Goal: Transaction & Acquisition: Purchase product/service

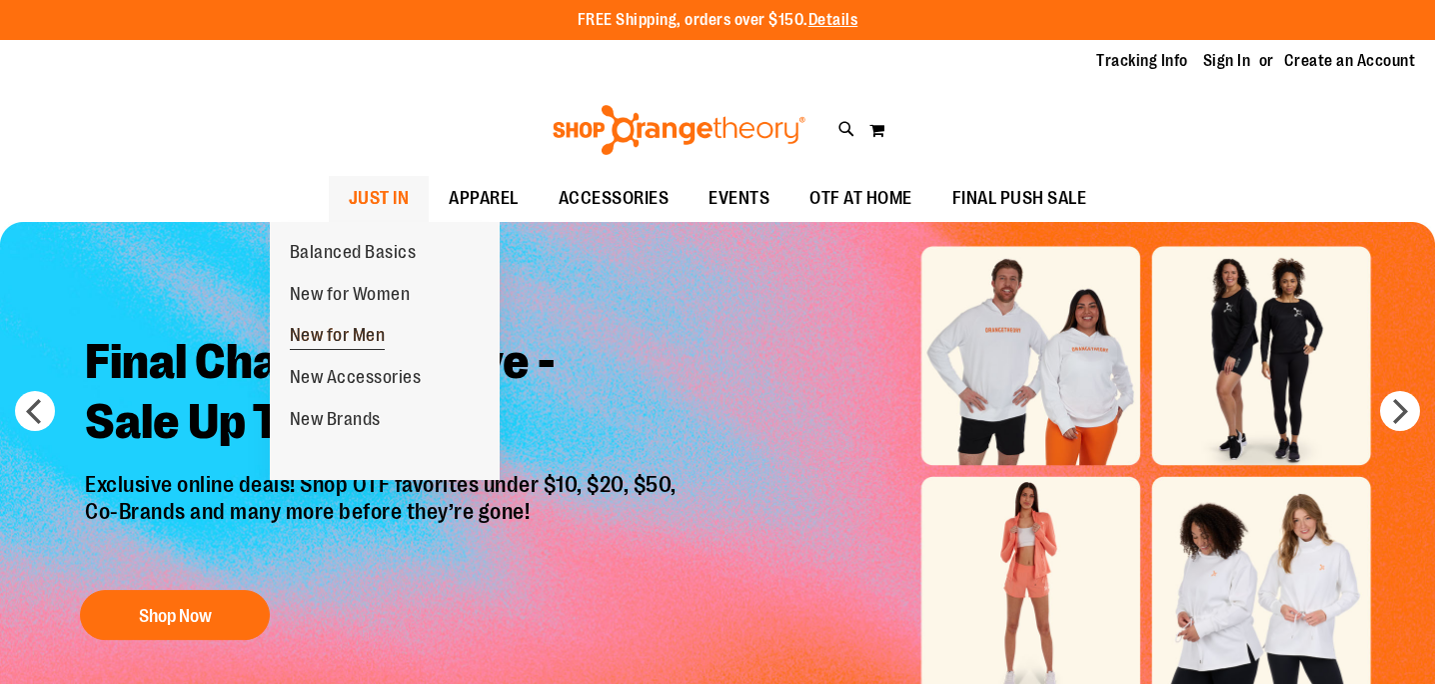
type input "**********"
click at [358, 327] on span "New for Men" at bounding box center [338, 337] width 96 height 25
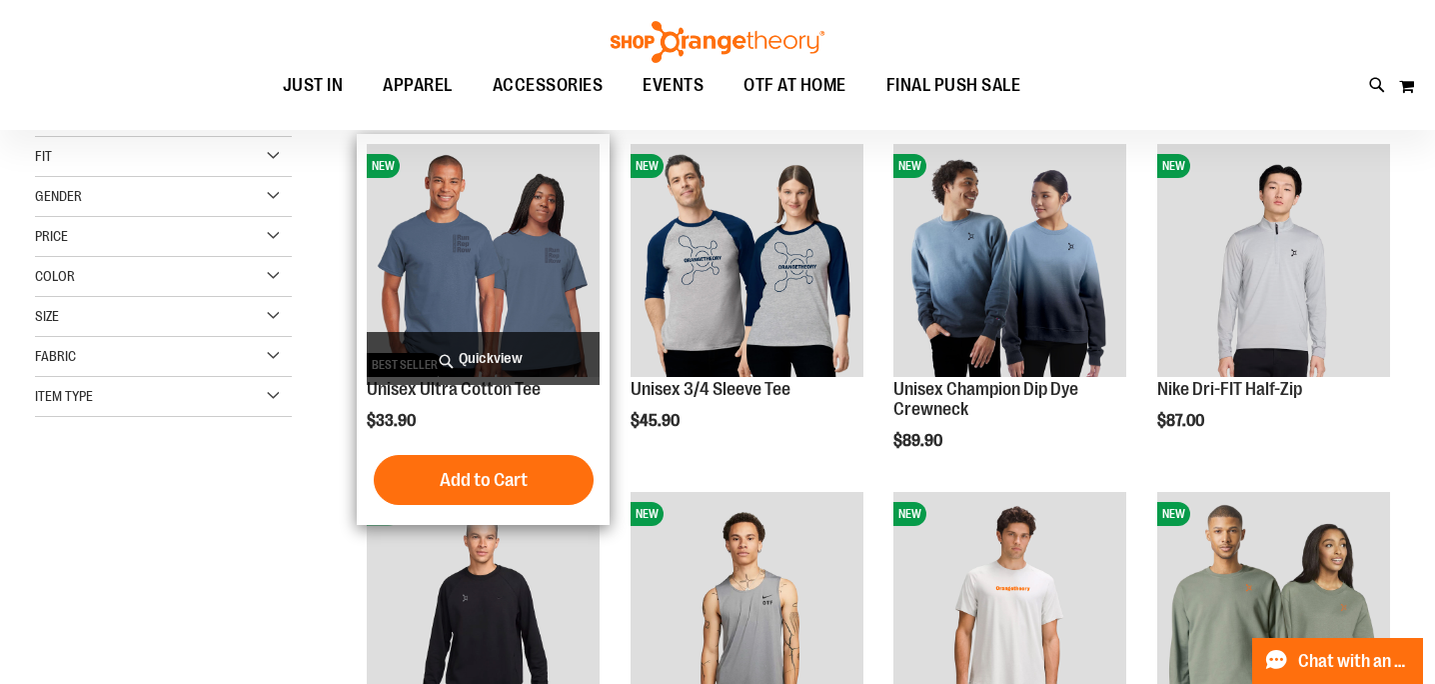
scroll to position [9, 0]
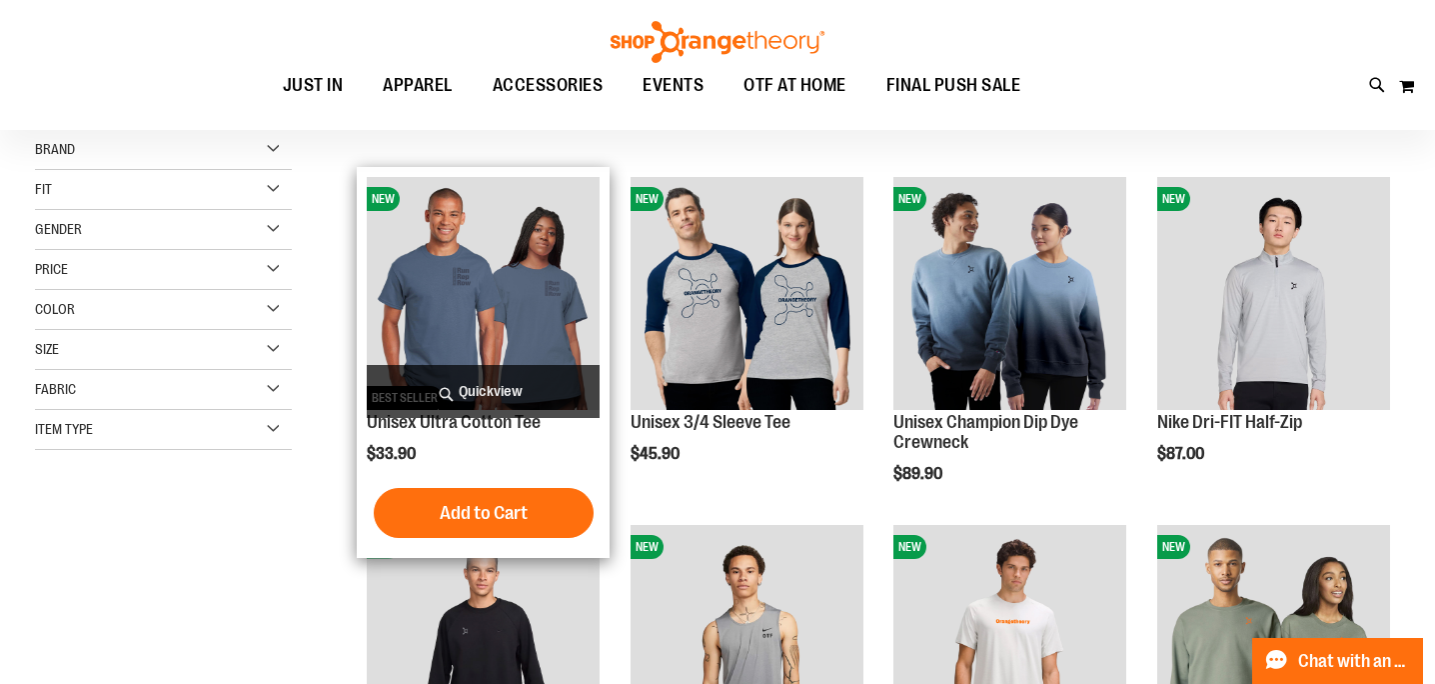
type input "**********"
click at [495, 390] on span "Quickview" at bounding box center [483, 391] width 233 height 53
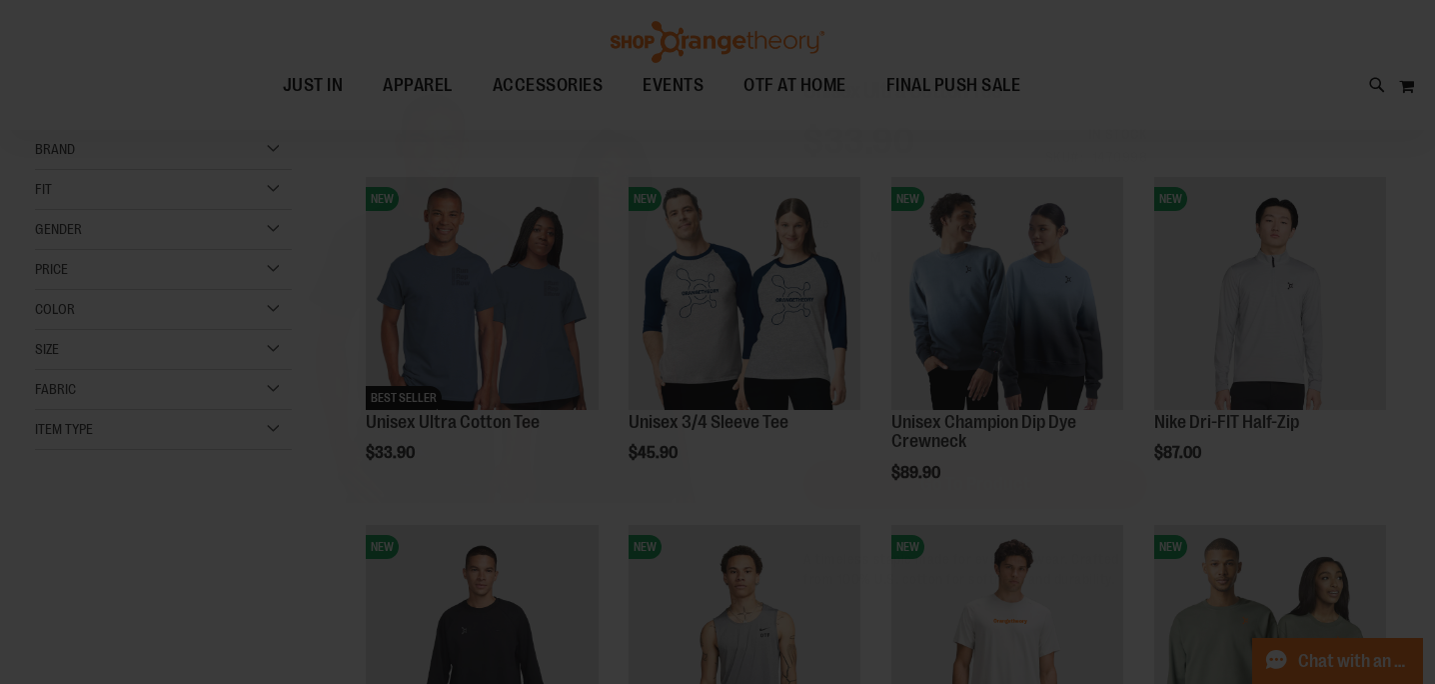
scroll to position [0, 0]
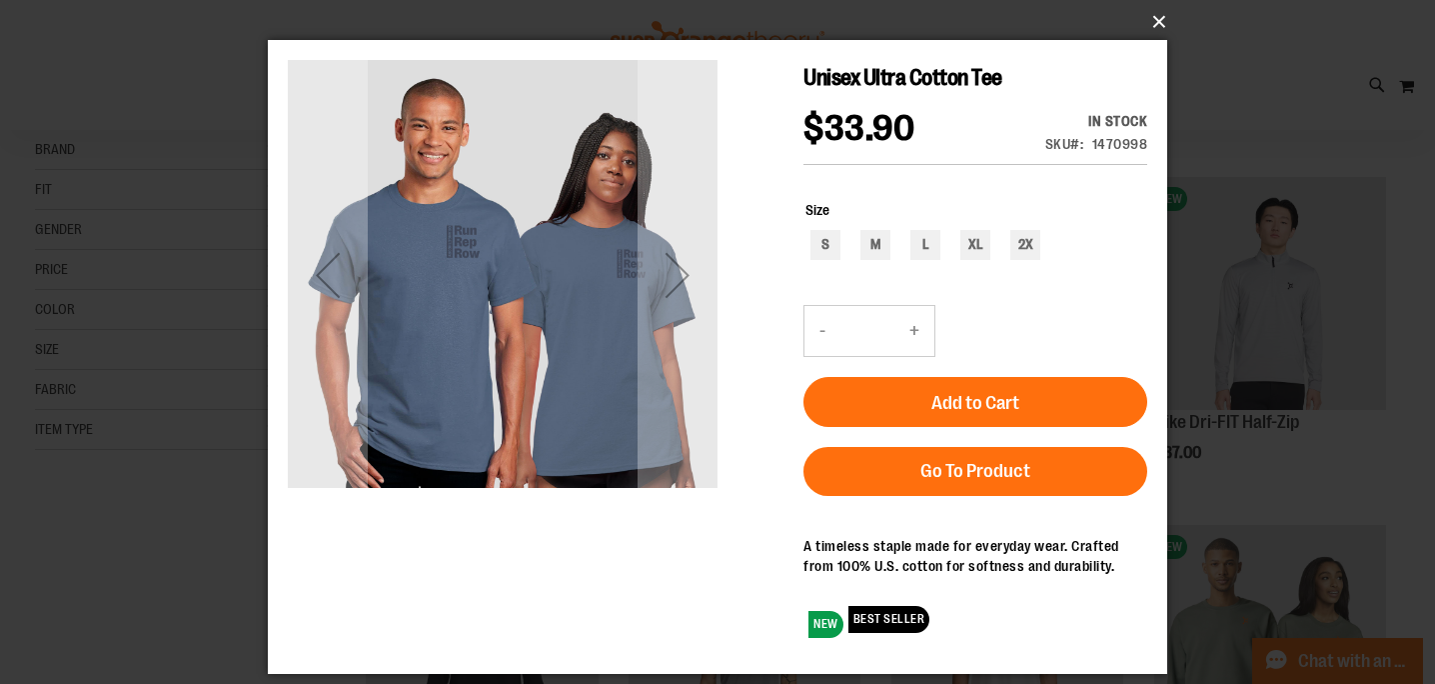
click at [1162, 26] on button "×" at bounding box center [724, 22] width 900 height 44
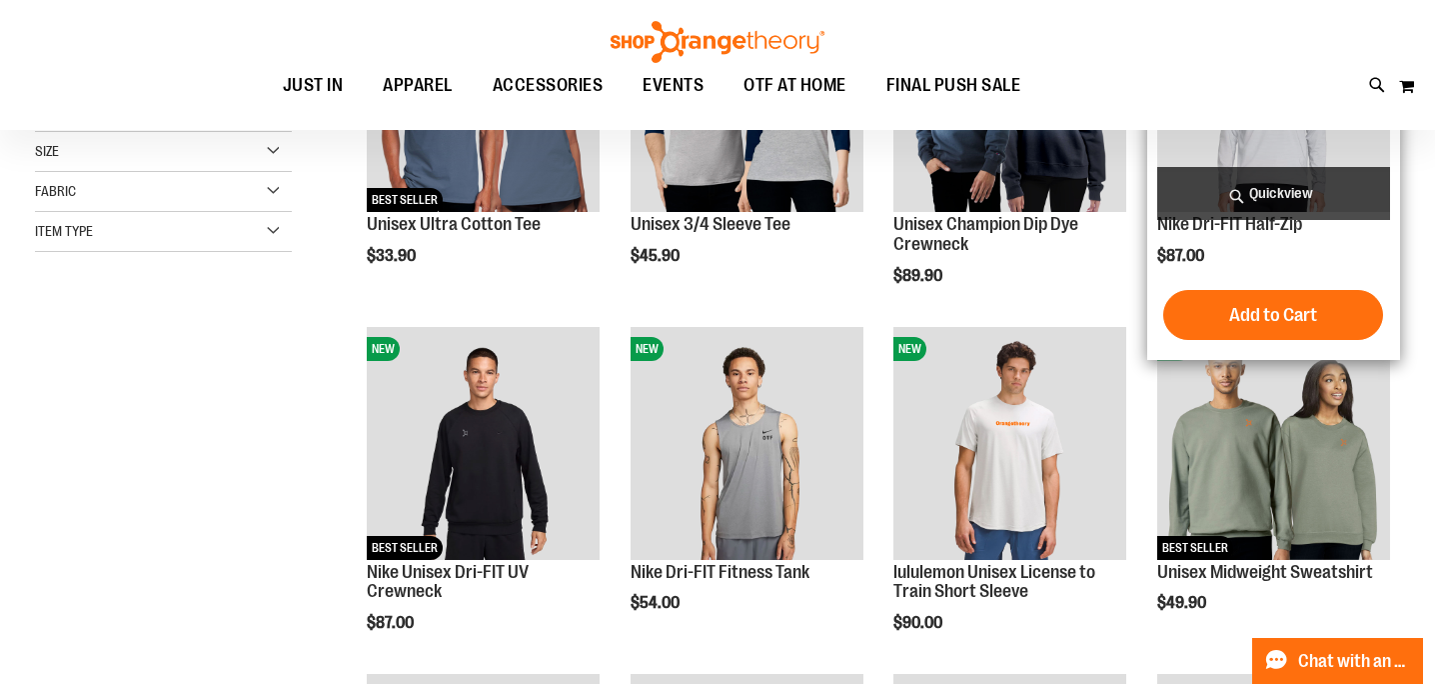
scroll to position [242, 0]
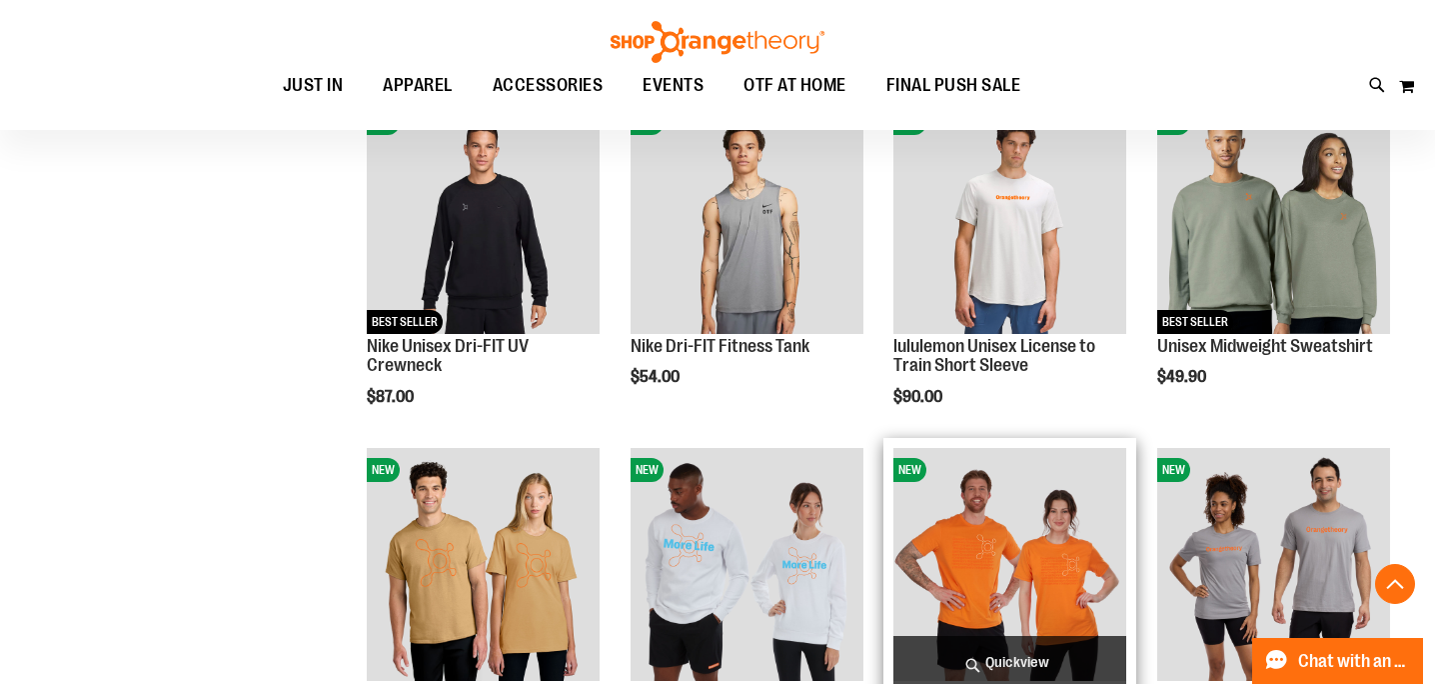
scroll to position [435, 0]
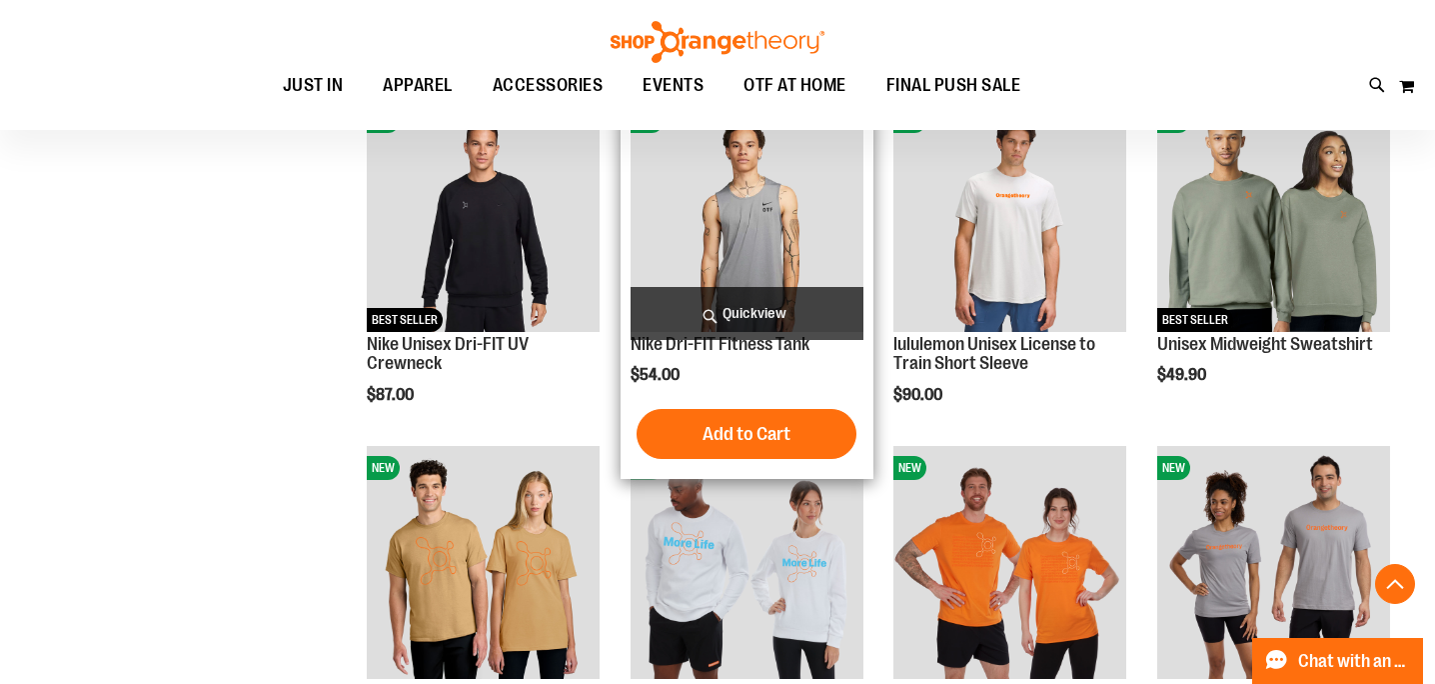
click at [745, 308] on span "Quickview" at bounding box center [747, 313] width 233 height 53
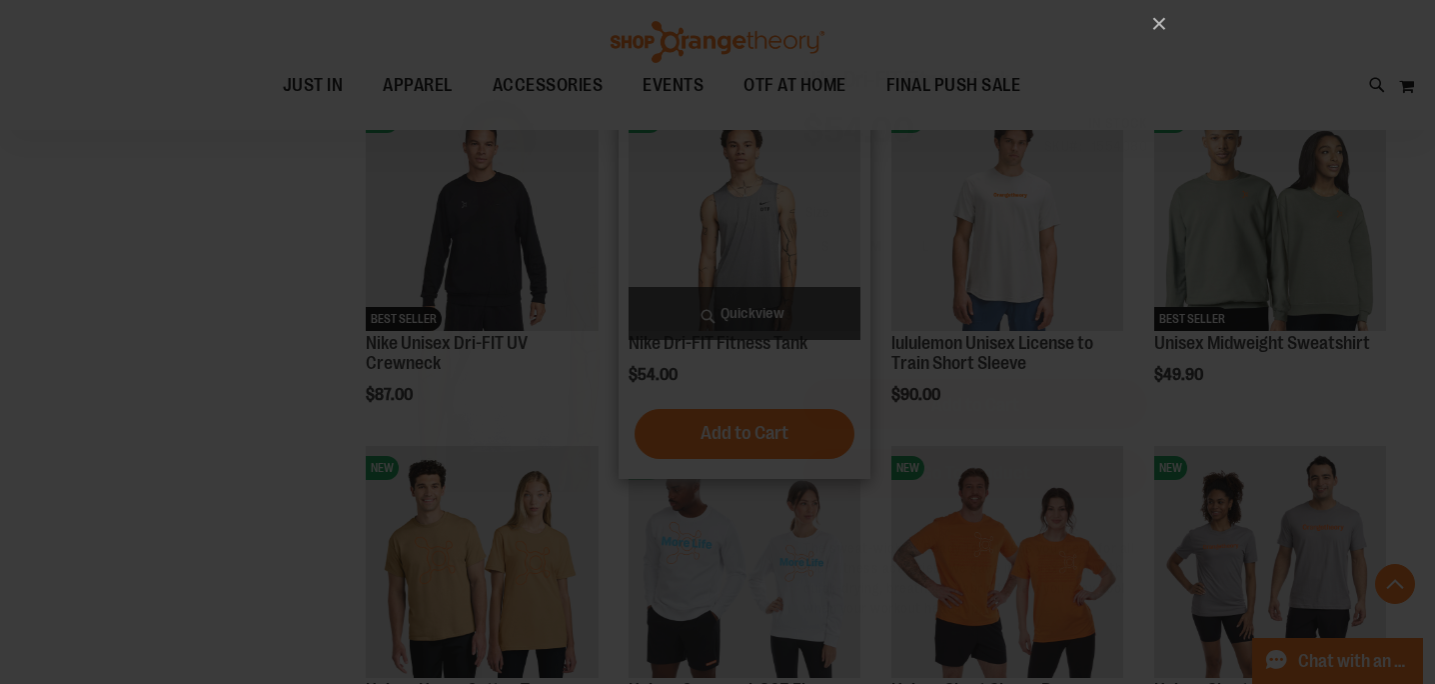
scroll to position [0, 0]
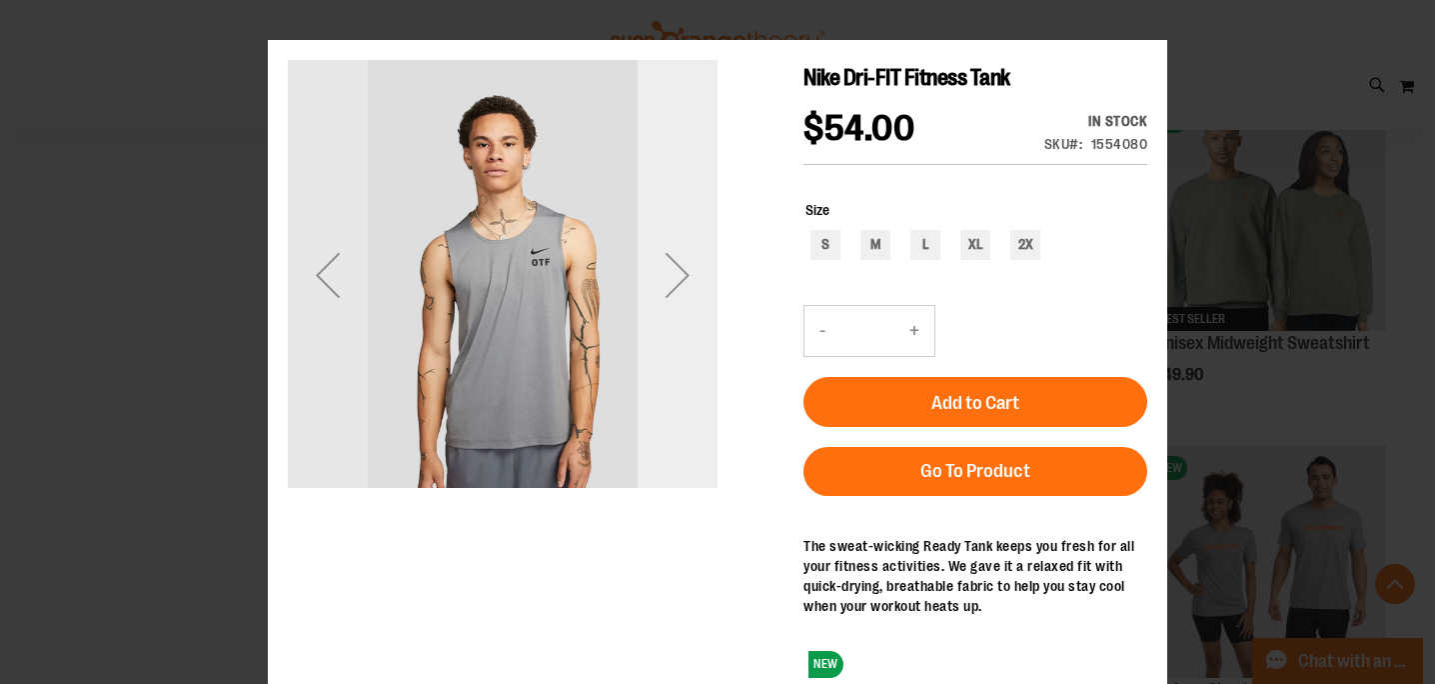
click at [689, 262] on div "Next" at bounding box center [678, 275] width 80 height 80
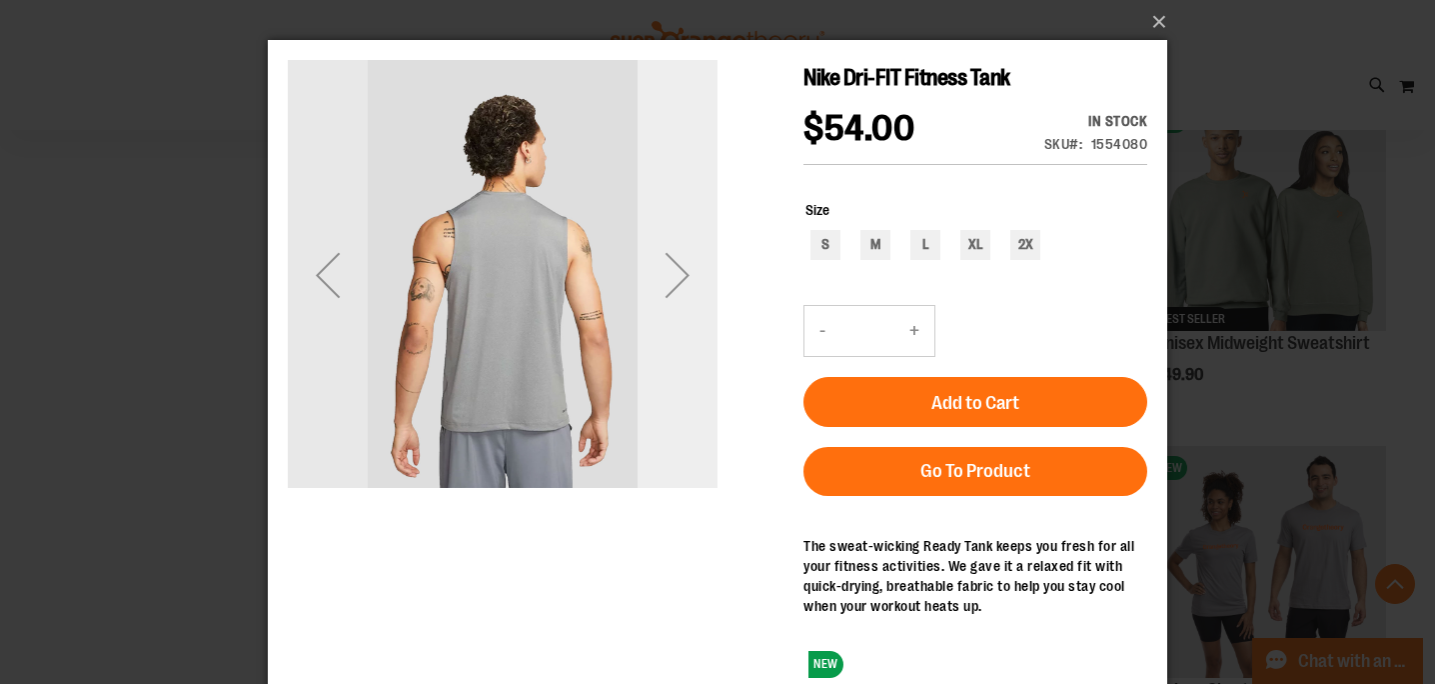
click at [689, 262] on div "Next" at bounding box center [678, 275] width 80 height 80
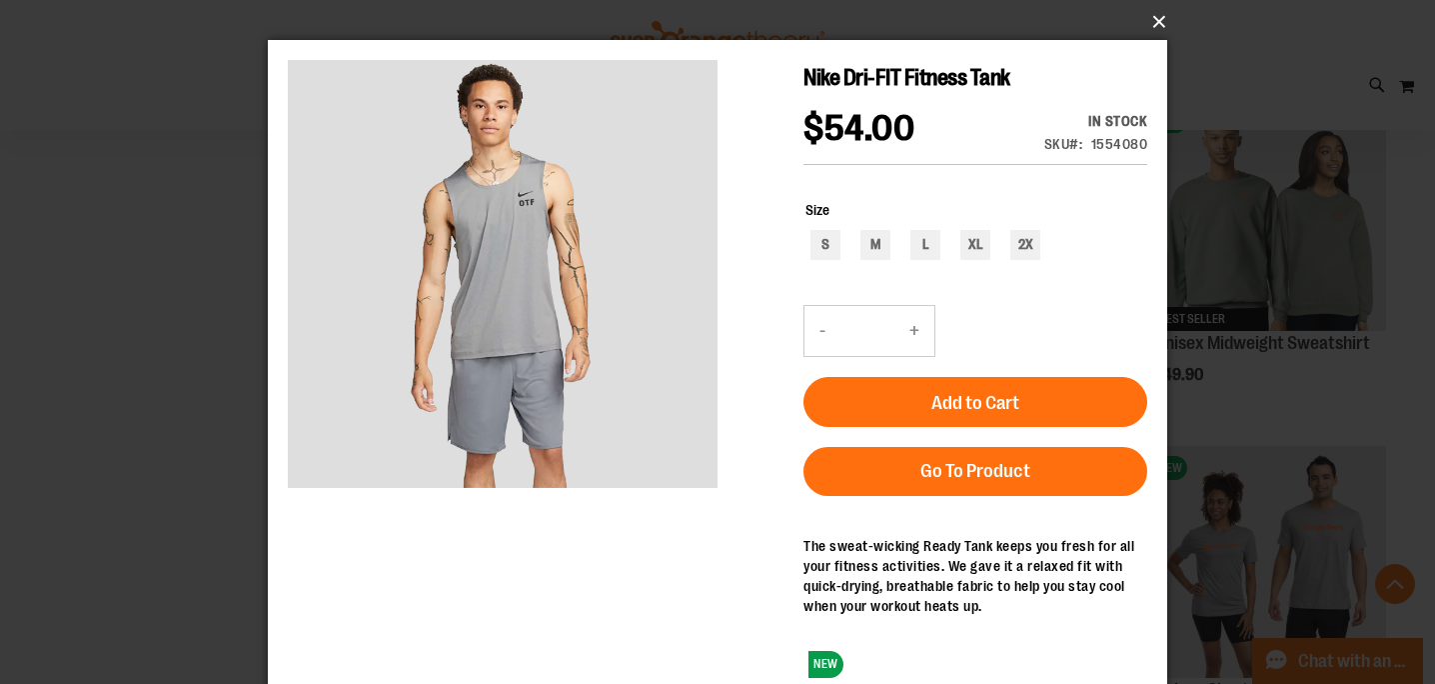
click at [1157, 29] on button "×" at bounding box center [724, 22] width 900 height 44
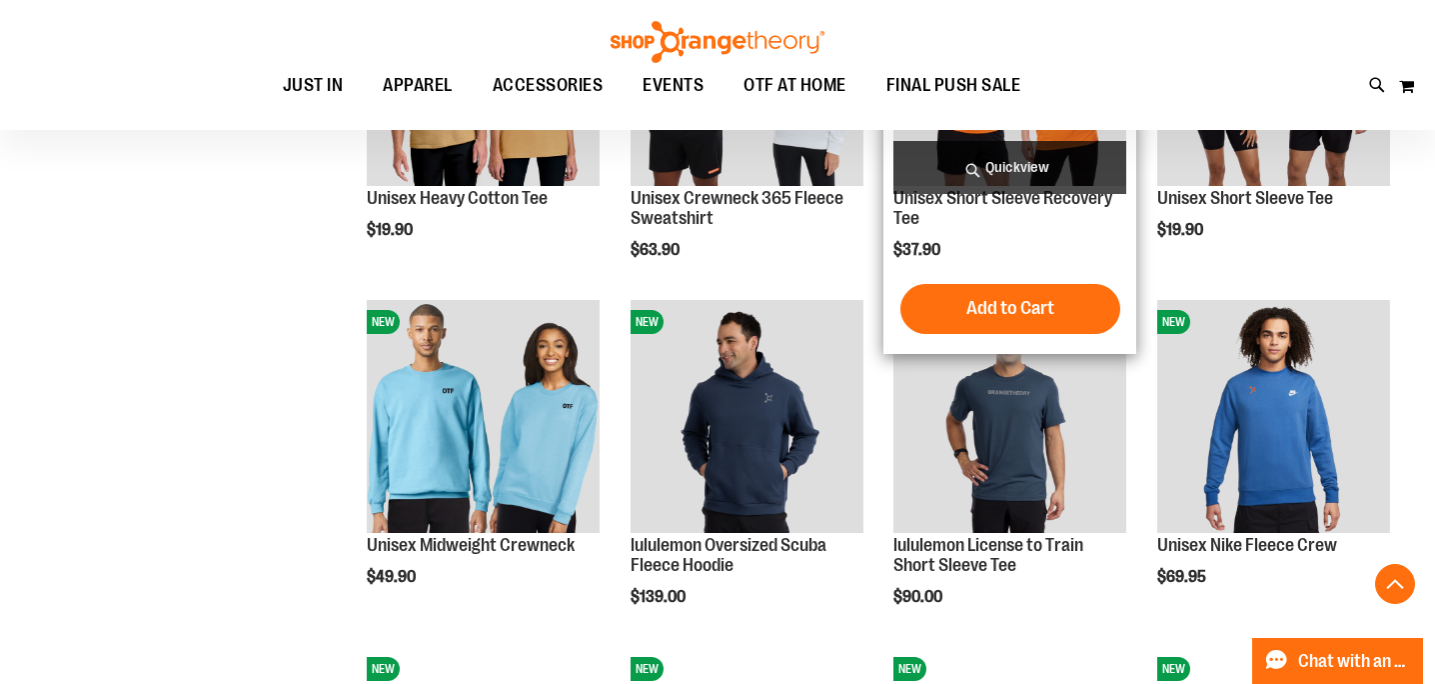
scroll to position [942, 0]
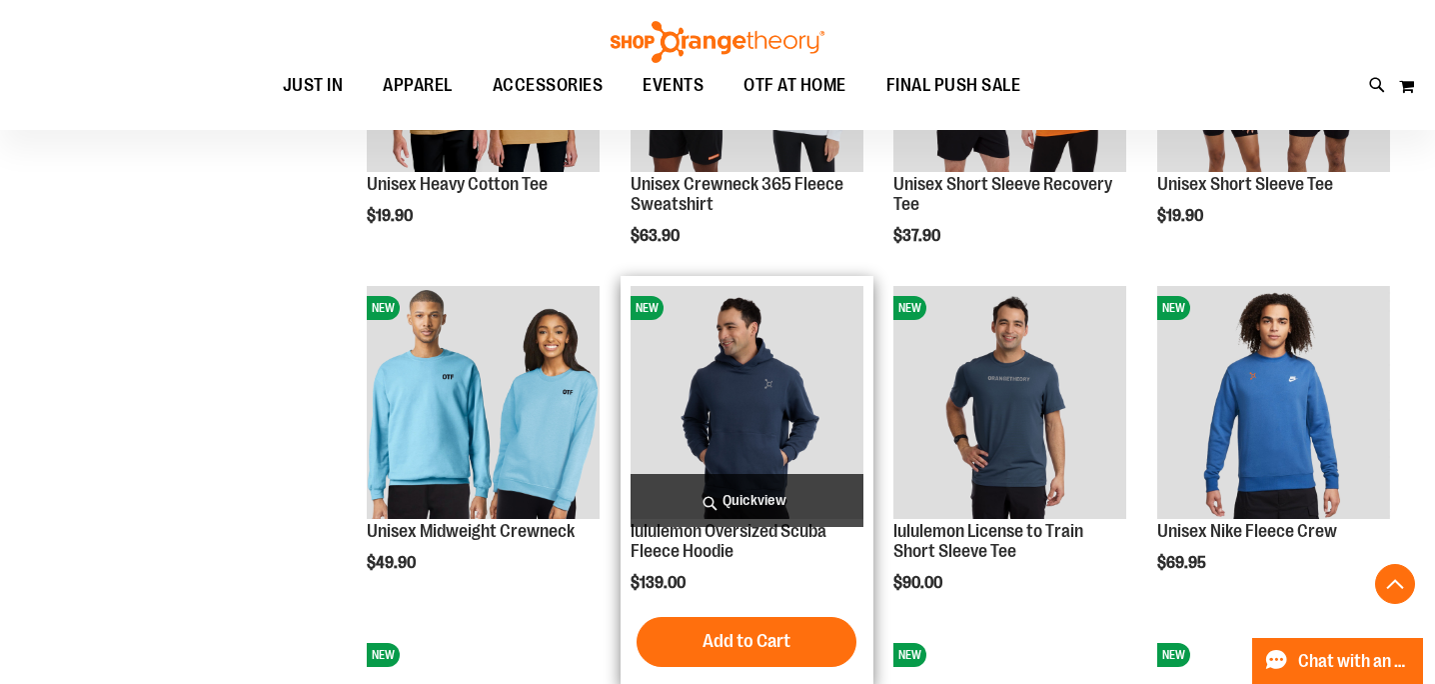
click at [783, 487] on span "Quickview" at bounding box center [747, 500] width 233 height 53
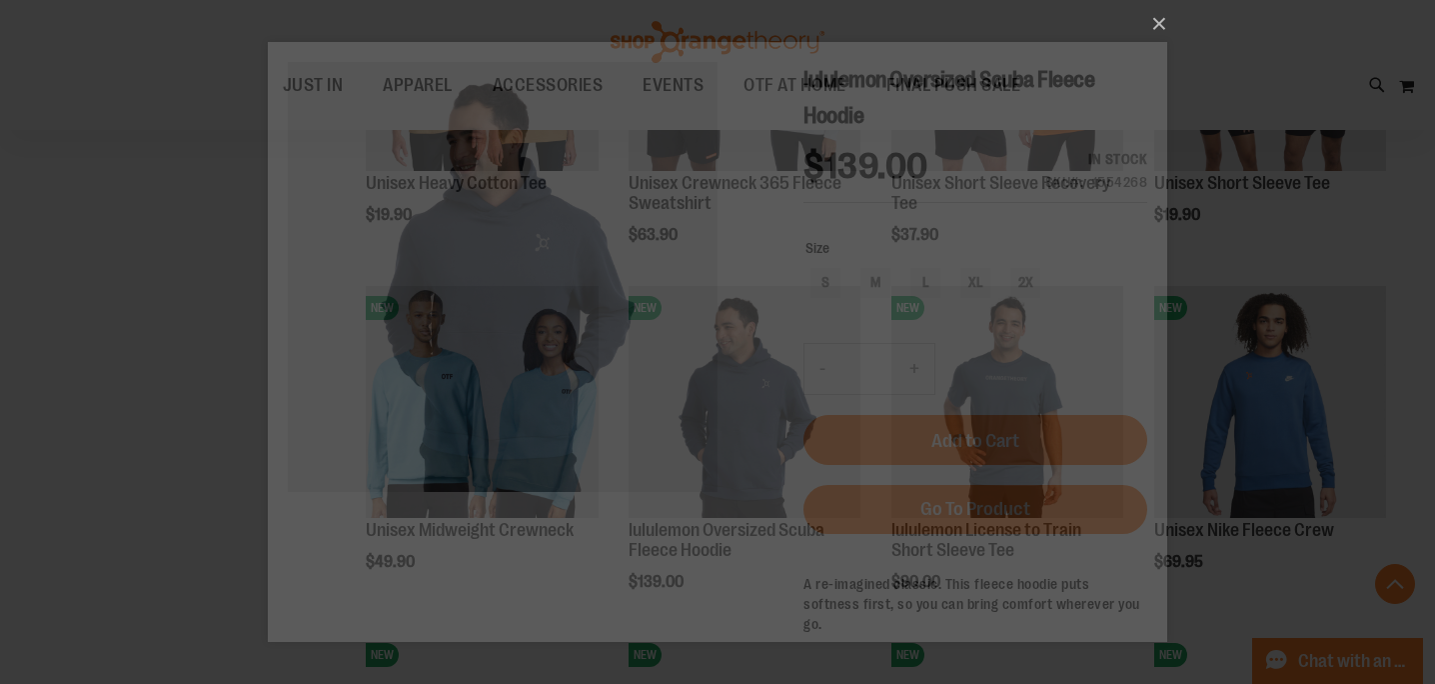
scroll to position [0, 0]
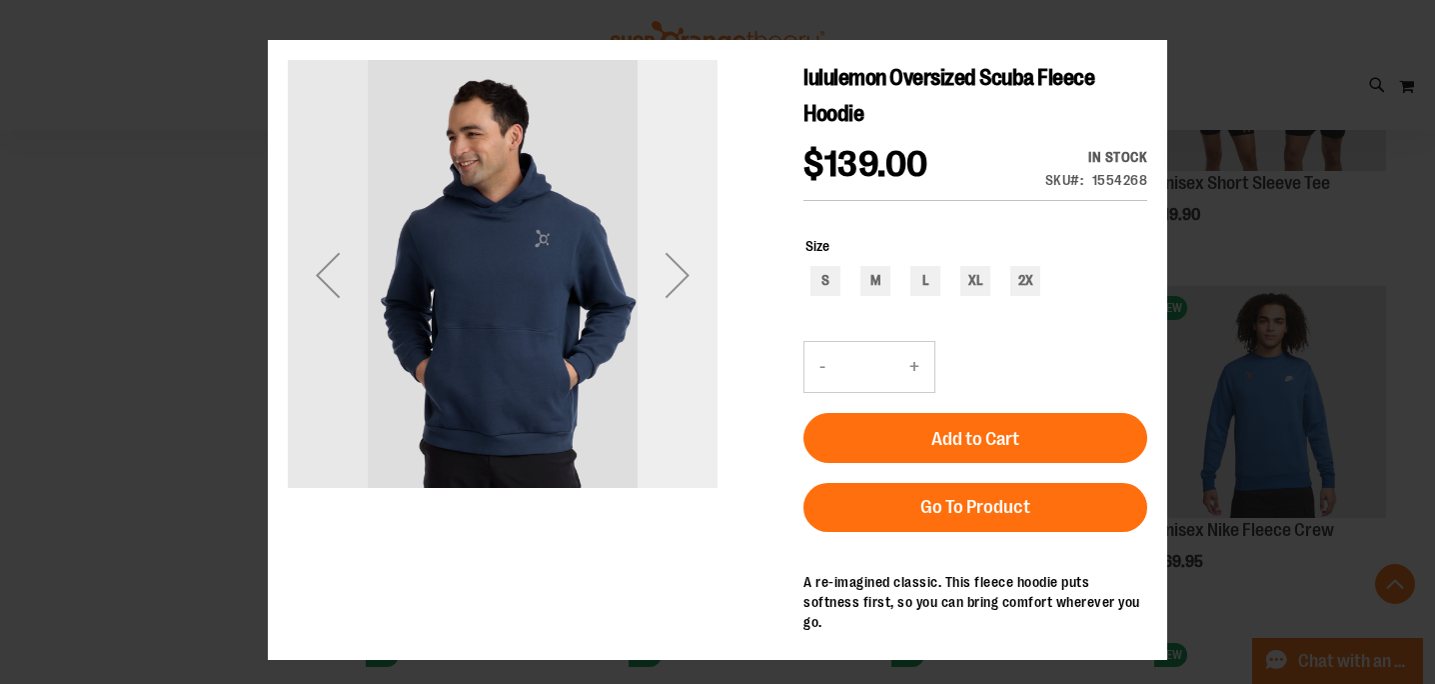
click at [678, 262] on div "Next" at bounding box center [678, 275] width 80 height 80
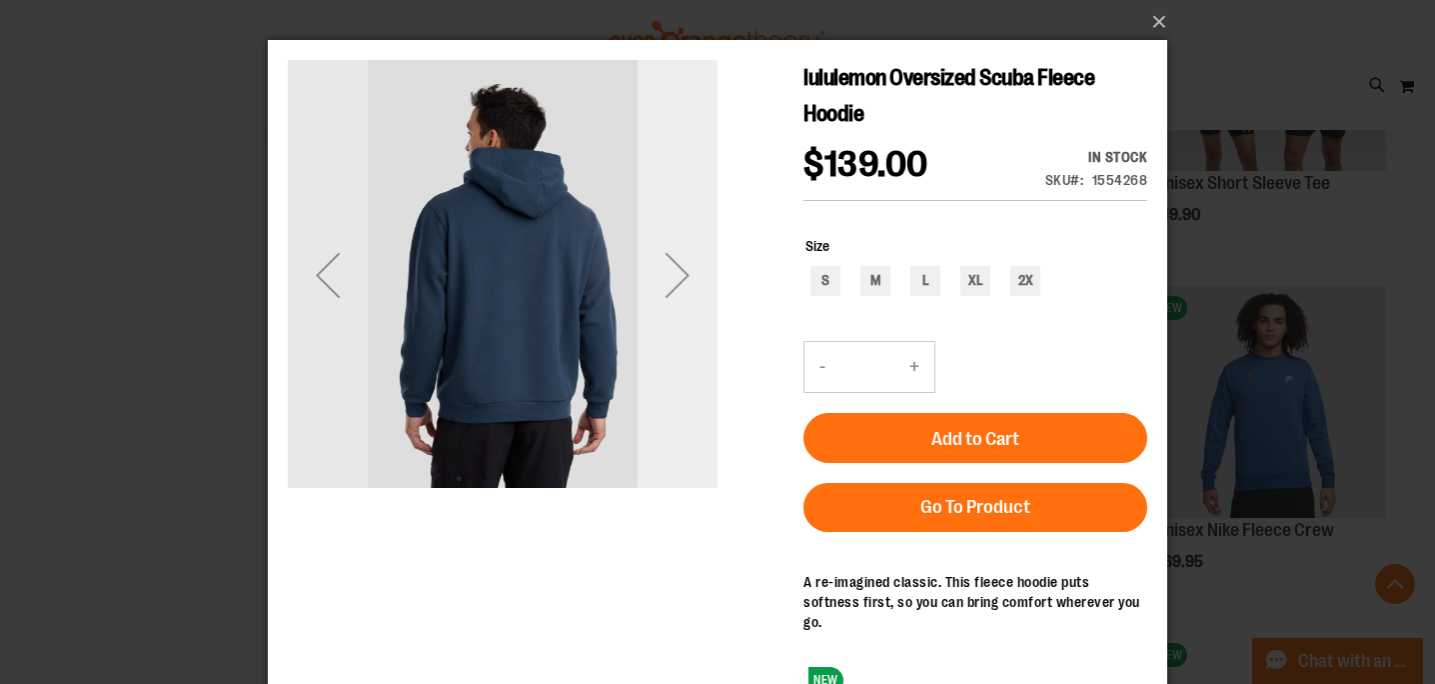
click at [678, 262] on div "Next" at bounding box center [678, 275] width 80 height 80
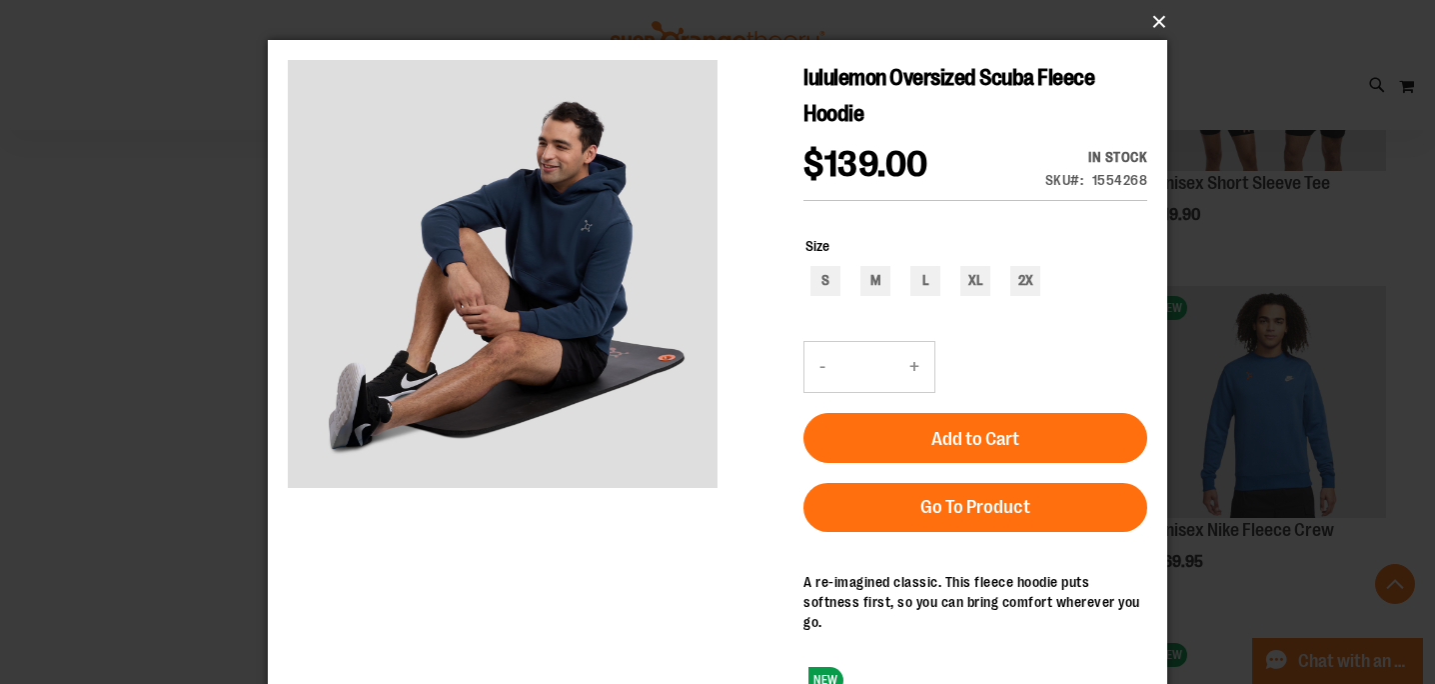
click at [1149, 22] on button "×" at bounding box center [724, 22] width 900 height 44
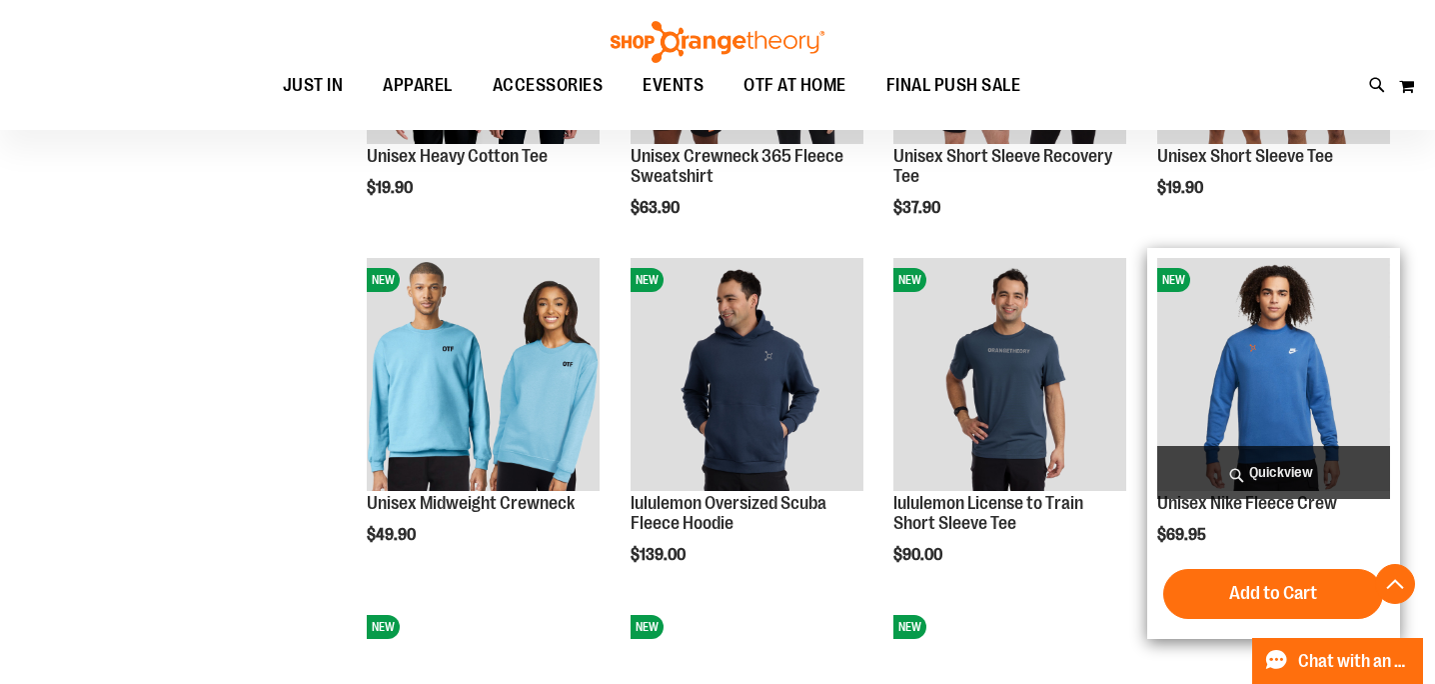
scroll to position [968, 0]
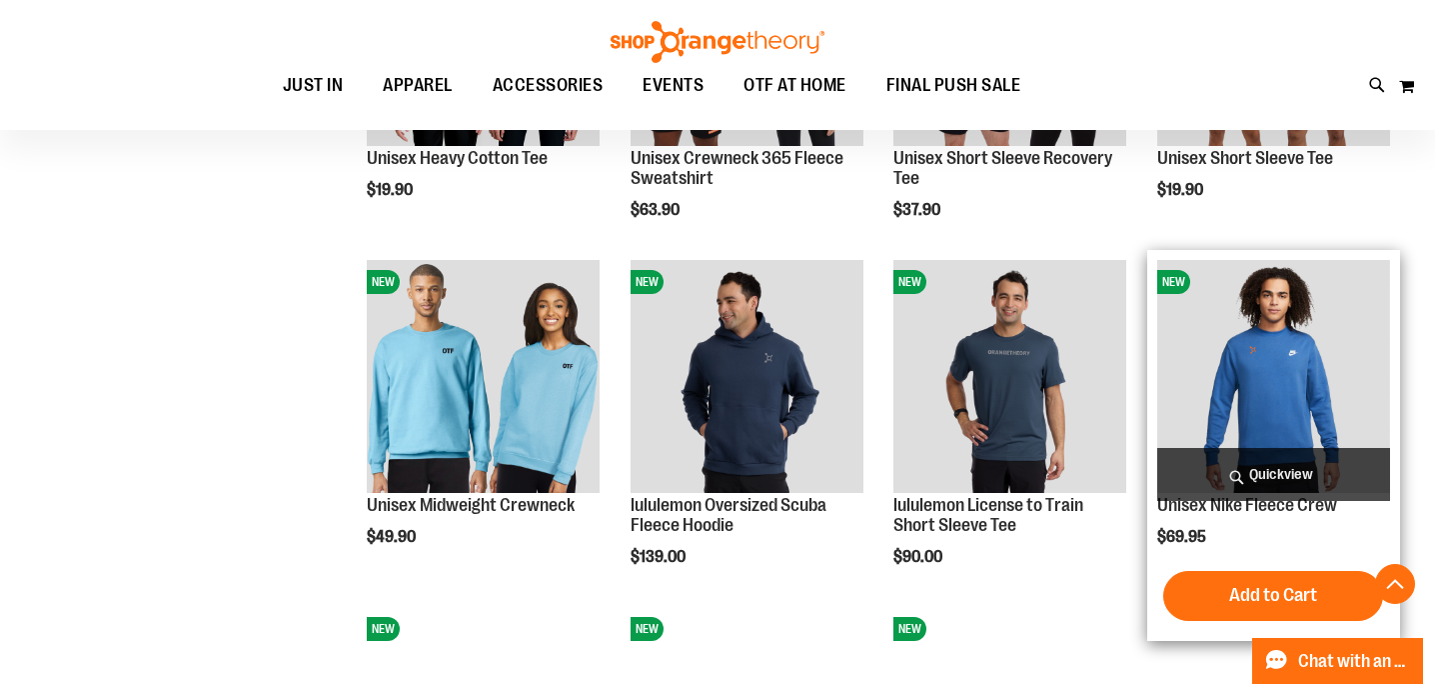
click at [1240, 460] on span "Quickview" at bounding box center [1273, 474] width 233 height 53
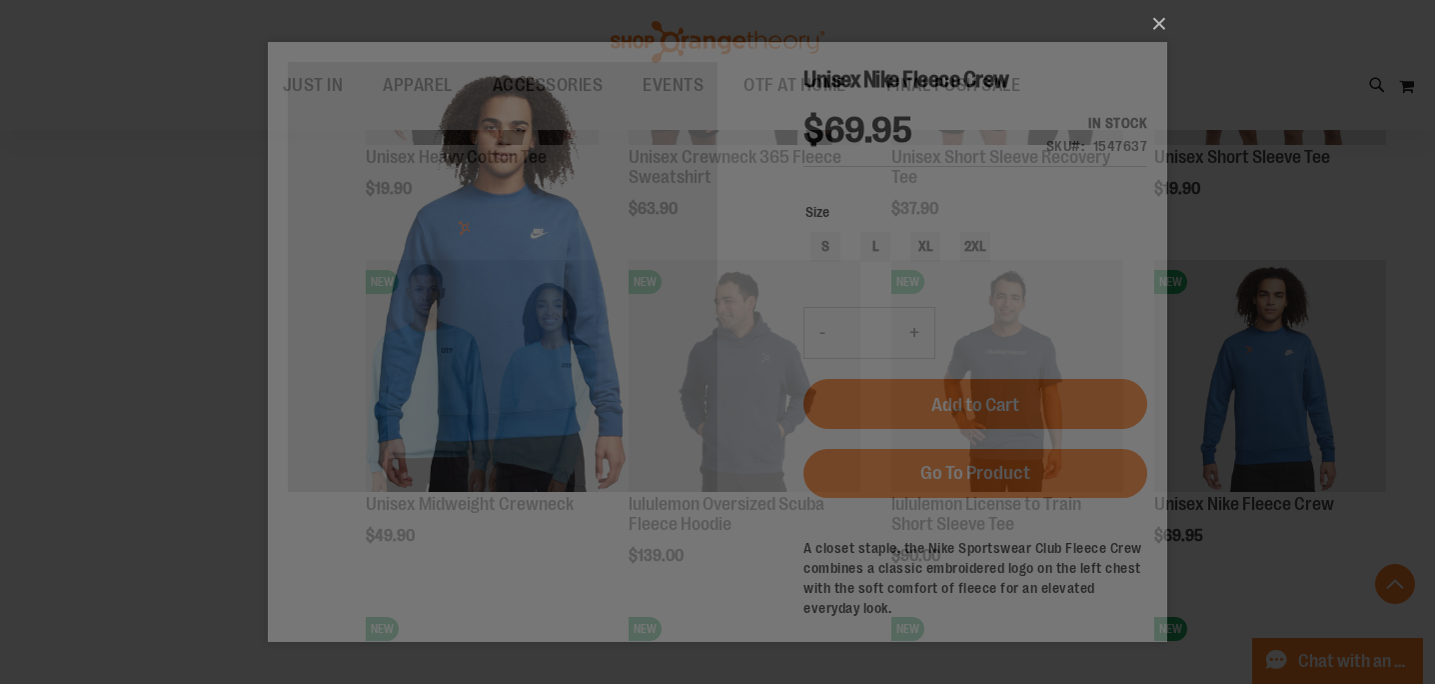
scroll to position [0, 0]
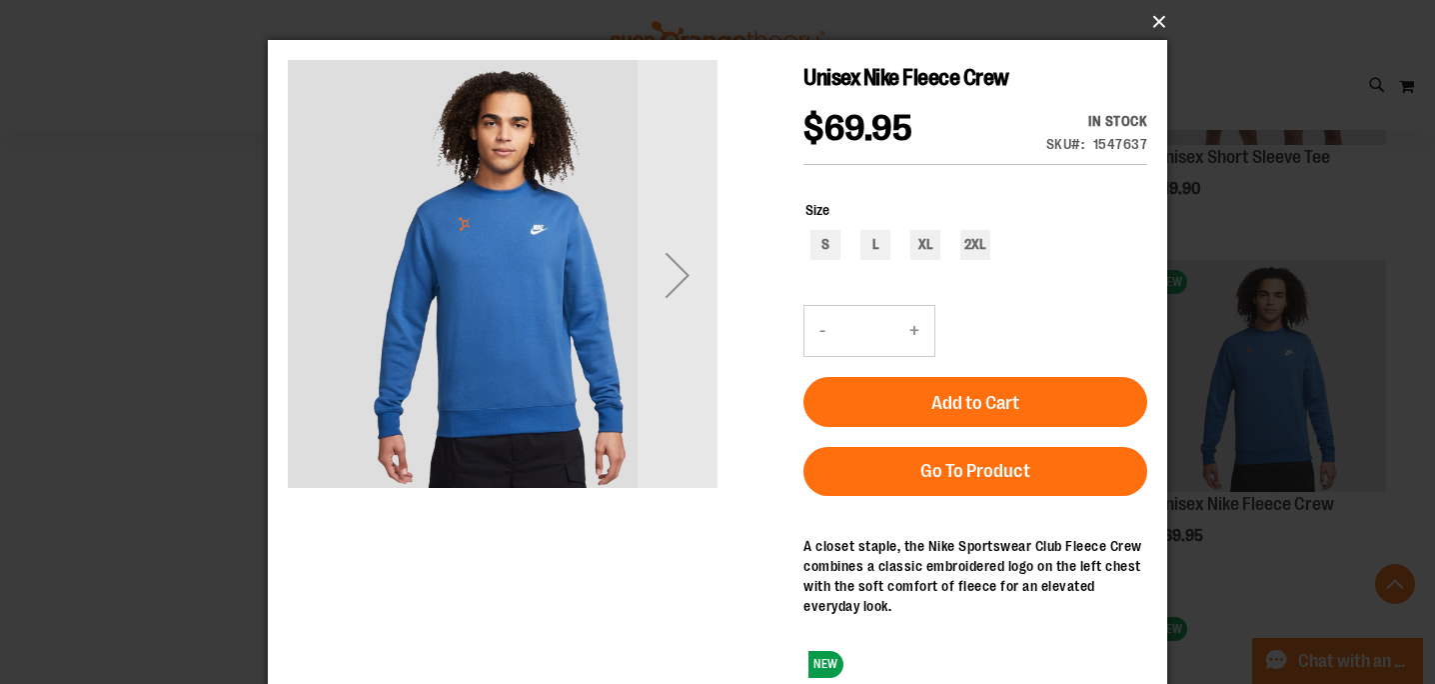
click at [1151, 26] on button "×" at bounding box center [724, 22] width 900 height 44
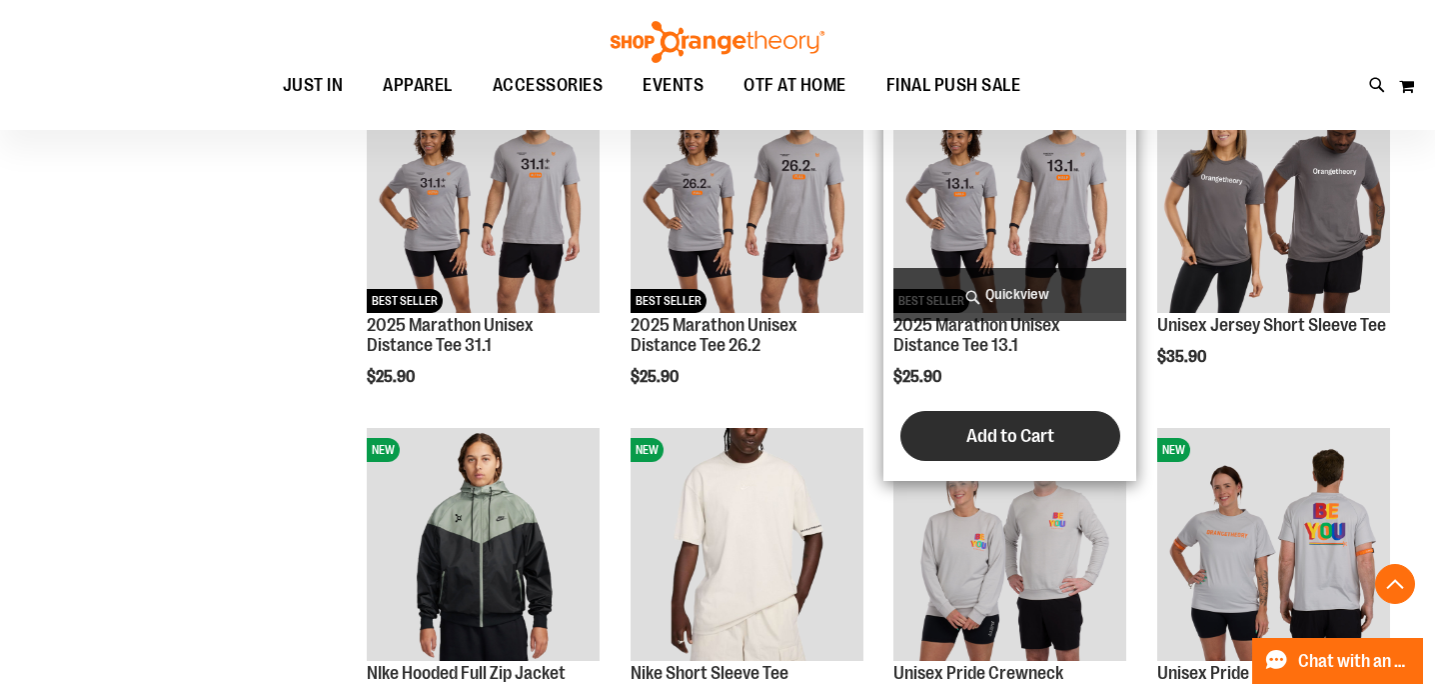
scroll to position [1712, 0]
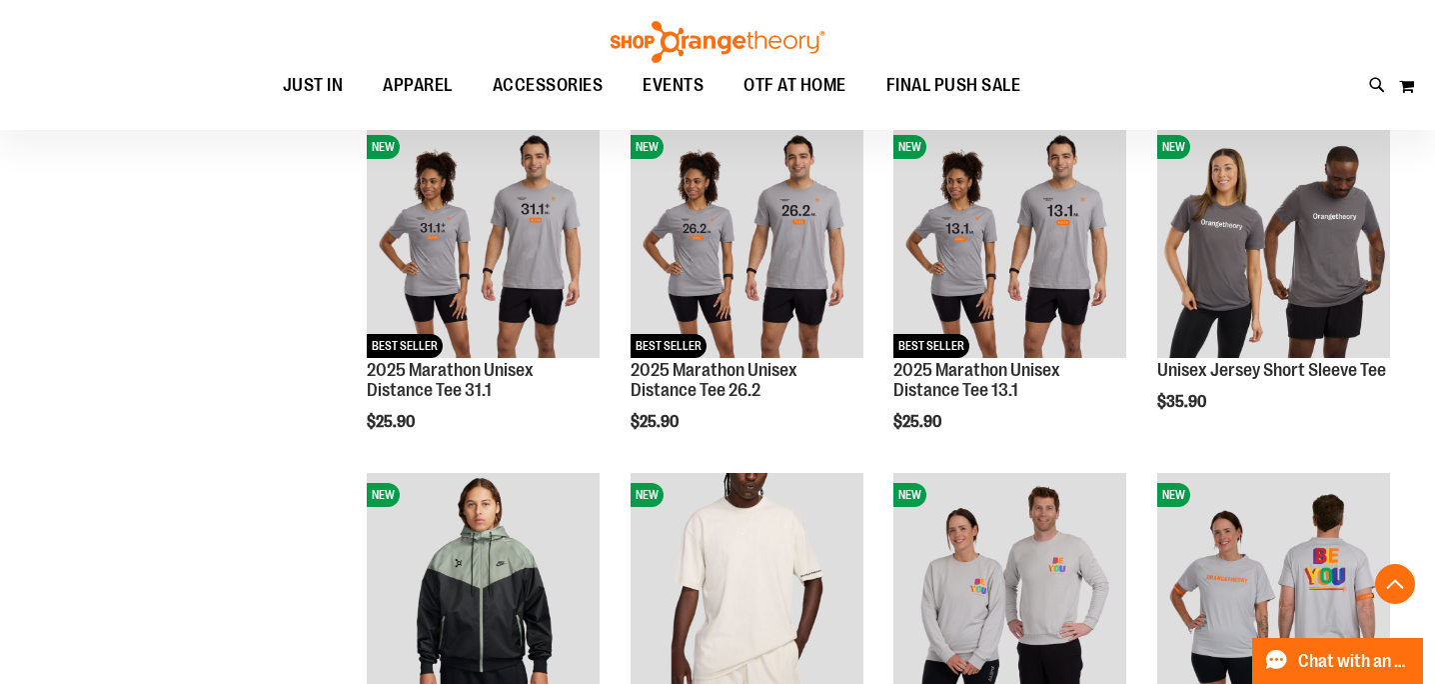
scroll to position [297, 0]
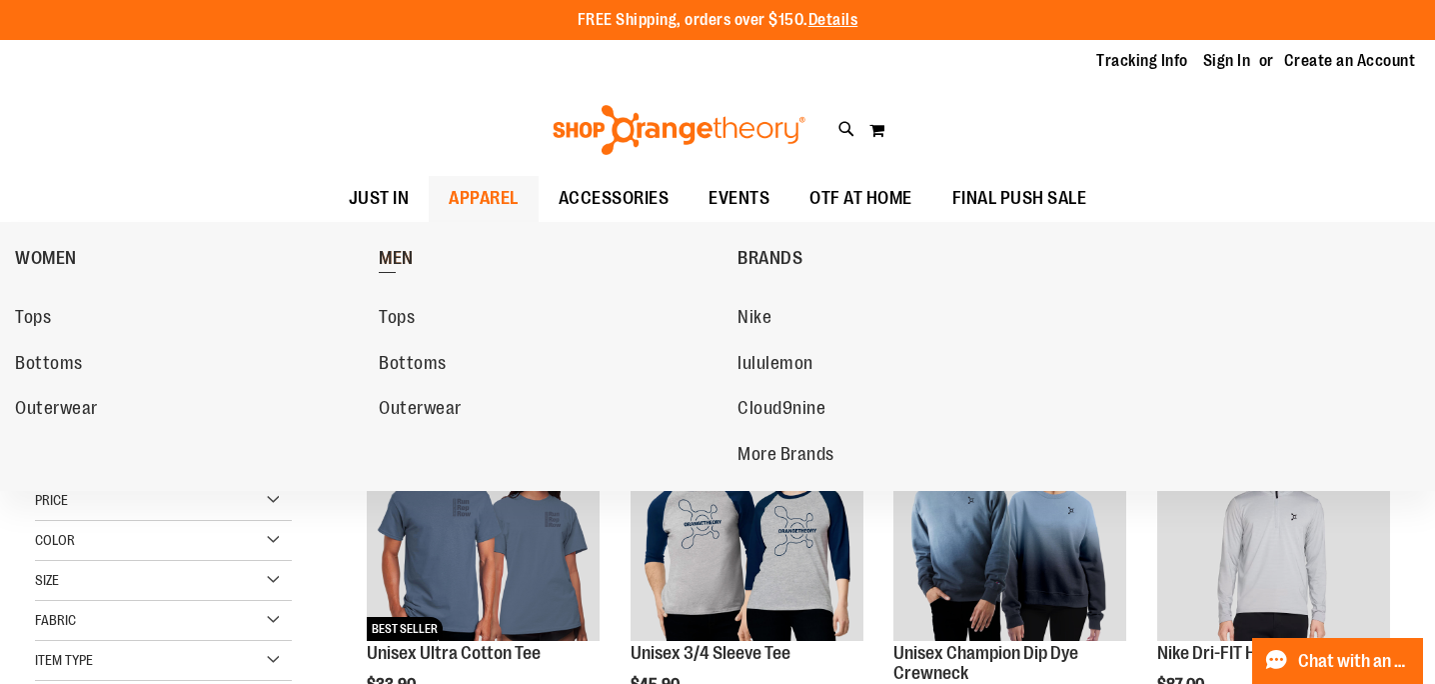
click at [409, 266] on span "MEN" at bounding box center [396, 260] width 35 height 25
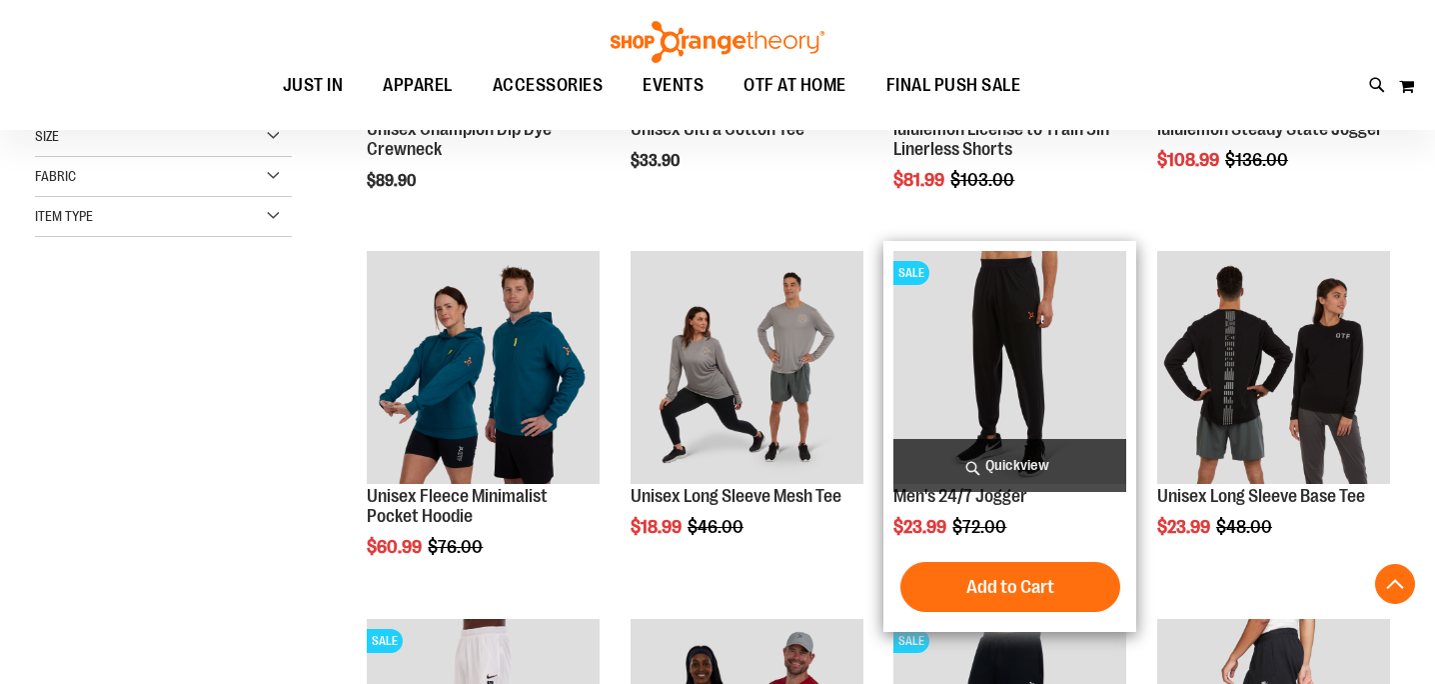
scroll to position [305, 0]
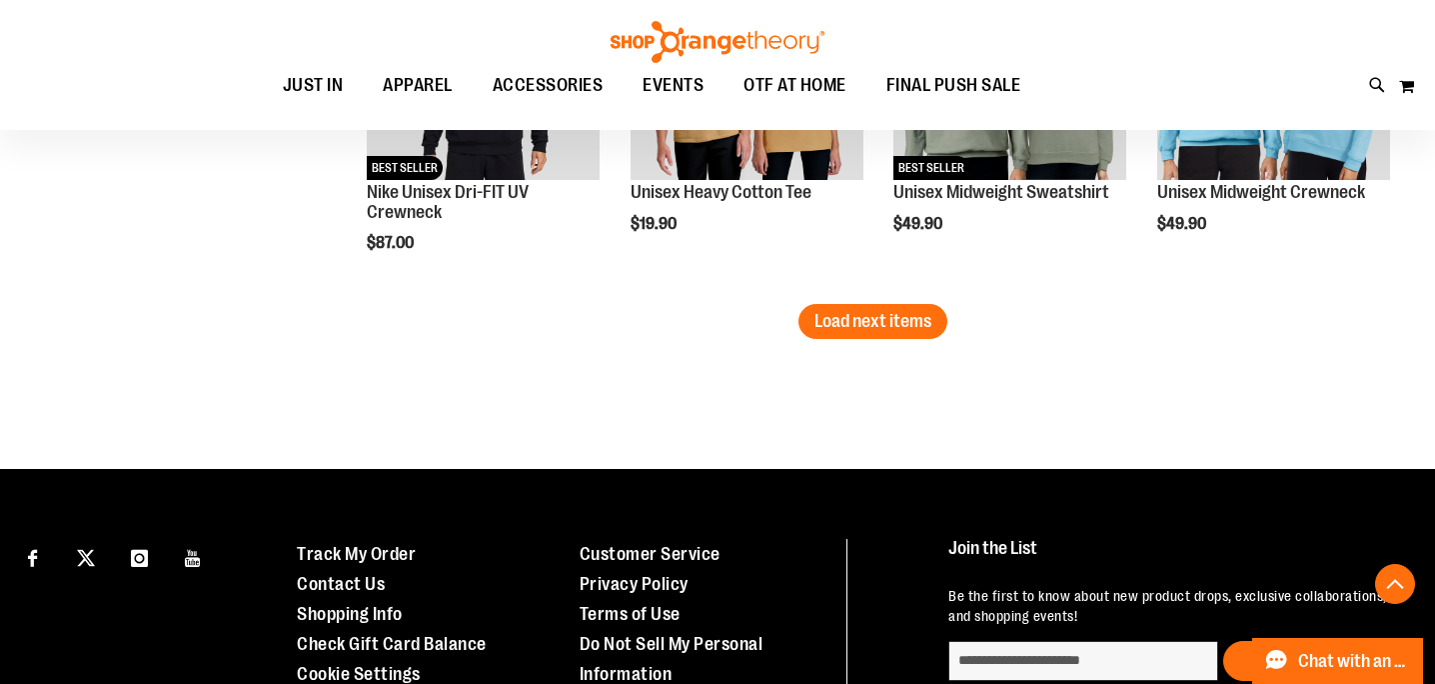
scroll to position [3176, 0]
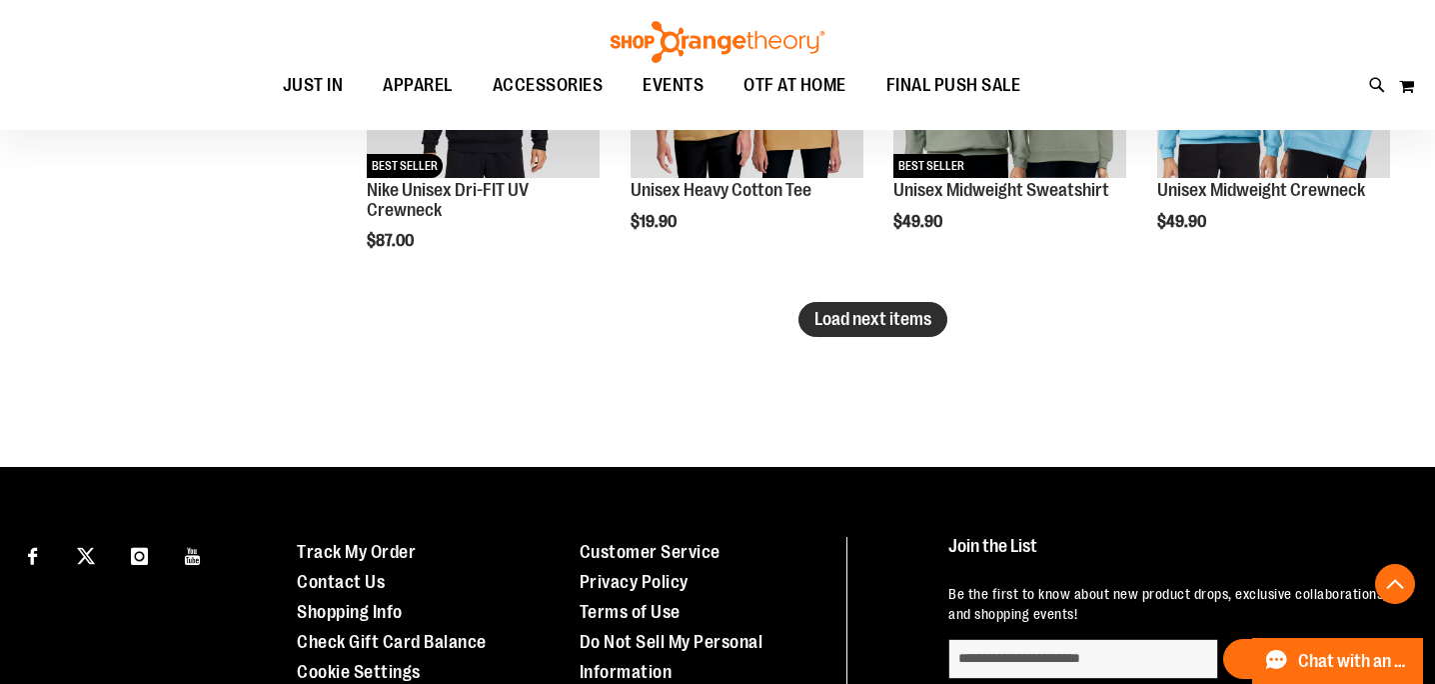
type input "**********"
click at [915, 329] on button "Load next items" at bounding box center [873, 319] width 149 height 35
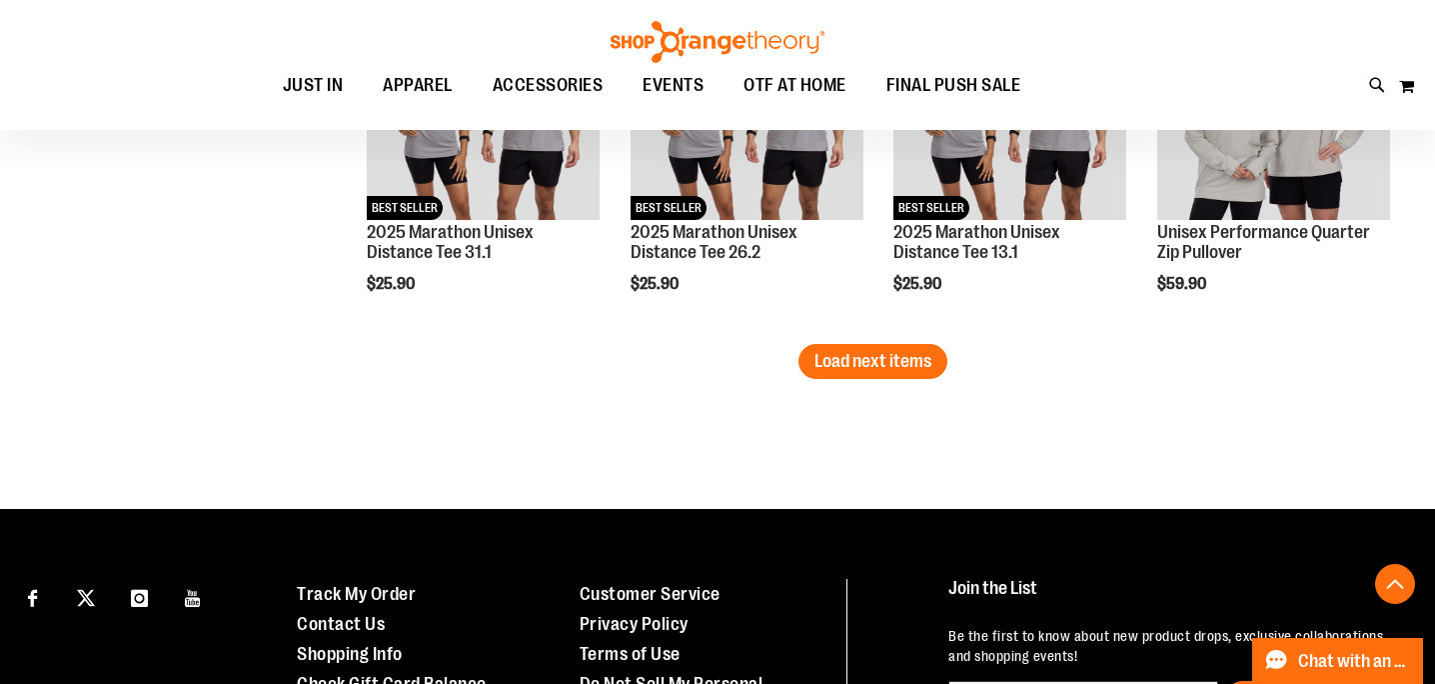
scroll to position [4299, 0]
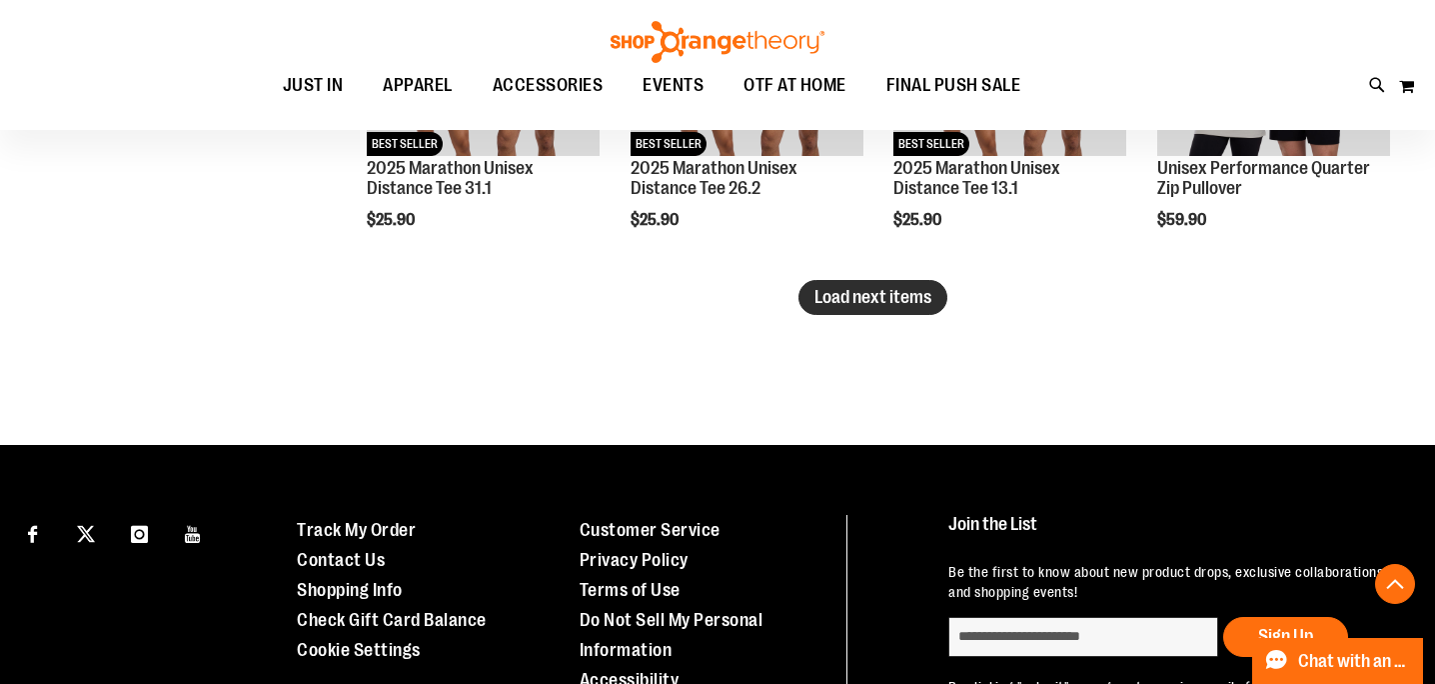
click at [919, 297] on span "Load next items" at bounding box center [873, 297] width 117 height 20
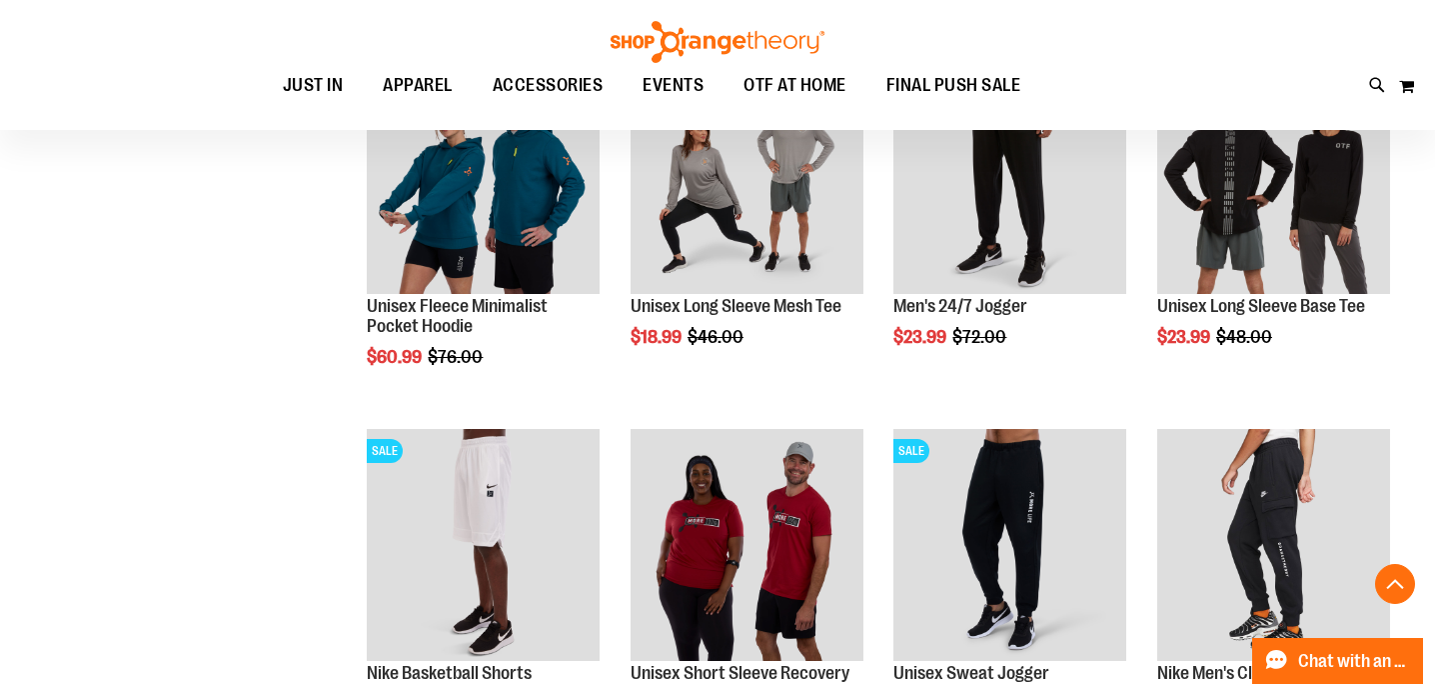
scroll to position [11, 0]
